Goal: Navigation & Orientation: Find specific page/section

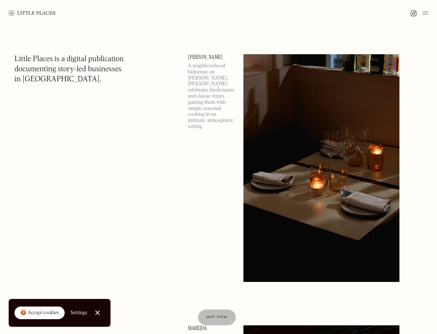
scroll to position [1, 0]
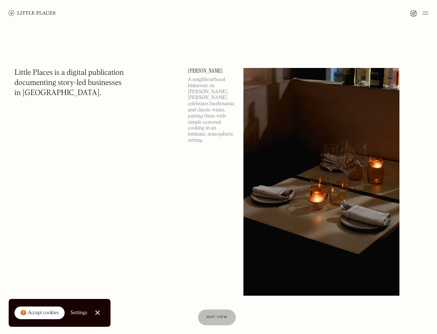
click at [96, 311] on link "Close Cookie Popup" at bounding box center [97, 312] width 14 height 14
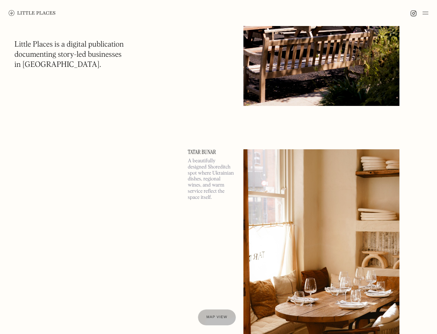
scroll to position [2382, 0]
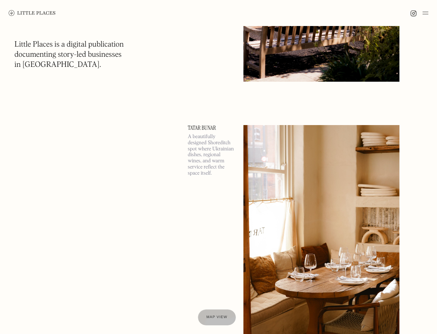
click at [424, 12] on img at bounding box center [425, 13] width 6 height 9
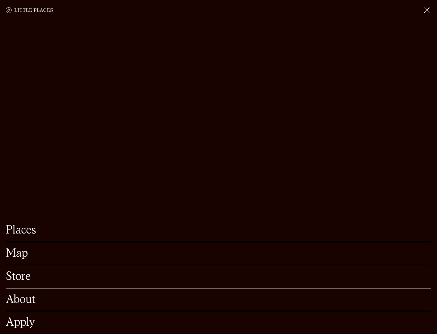
click at [32, 321] on link "Apply" at bounding box center [218, 322] width 425 height 11
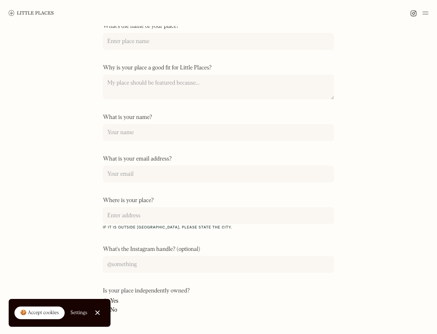
scroll to position [112, 0]
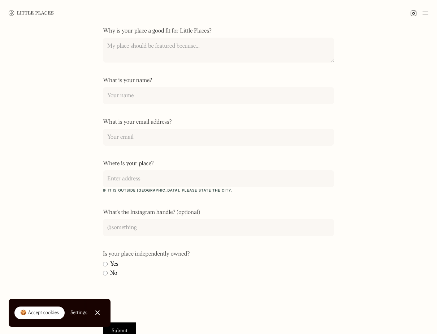
click at [427, 13] on img at bounding box center [425, 13] width 6 height 9
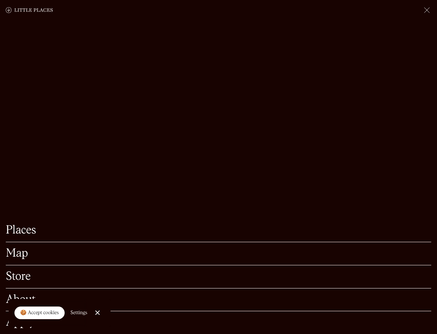
click at [105, 296] on link "About" at bounding box center [218, 299] width 425 height 11
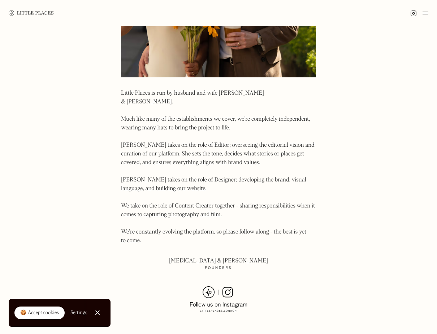
scroll to position [338, 0]
